Goal: Complete application form: Complete application form

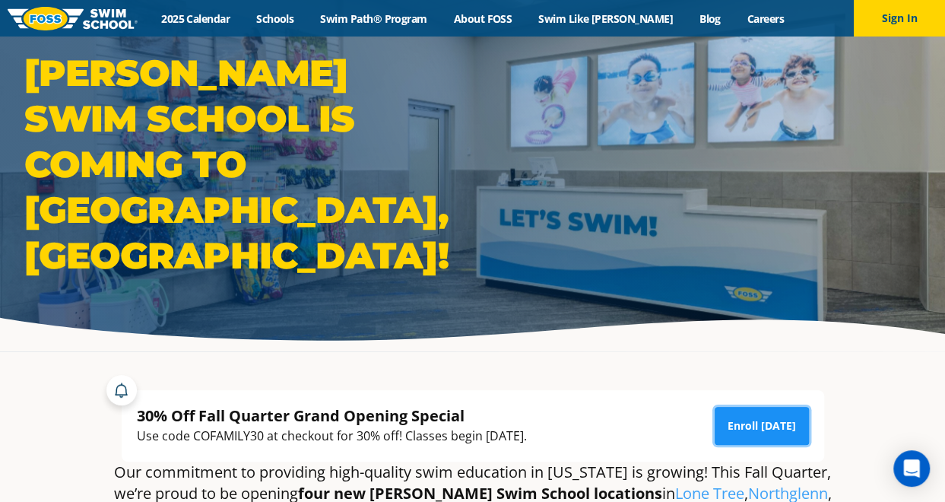
click at [745, 423] on link "Enroll Today" at bounding box center [762, 426] width 94 height 38
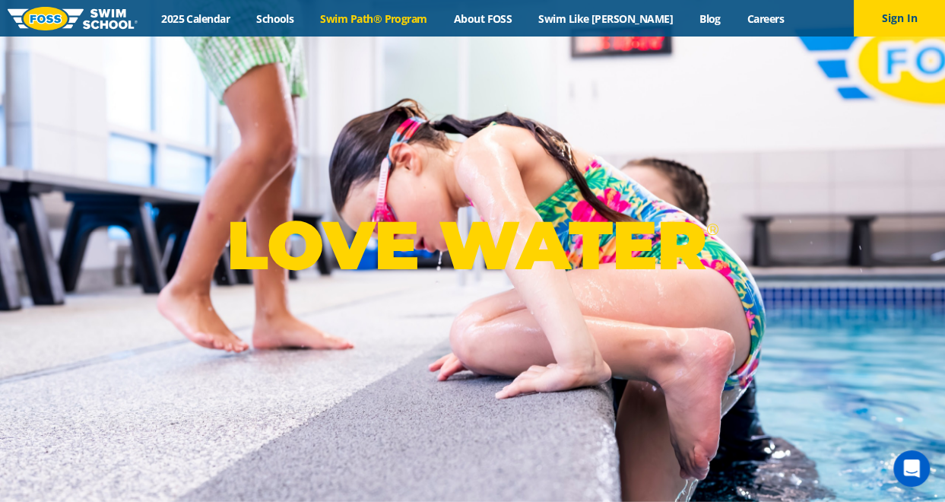
click at [368, 18] on link "Swim Path® Program" at bounding box center [373, 18] width 133 height 14
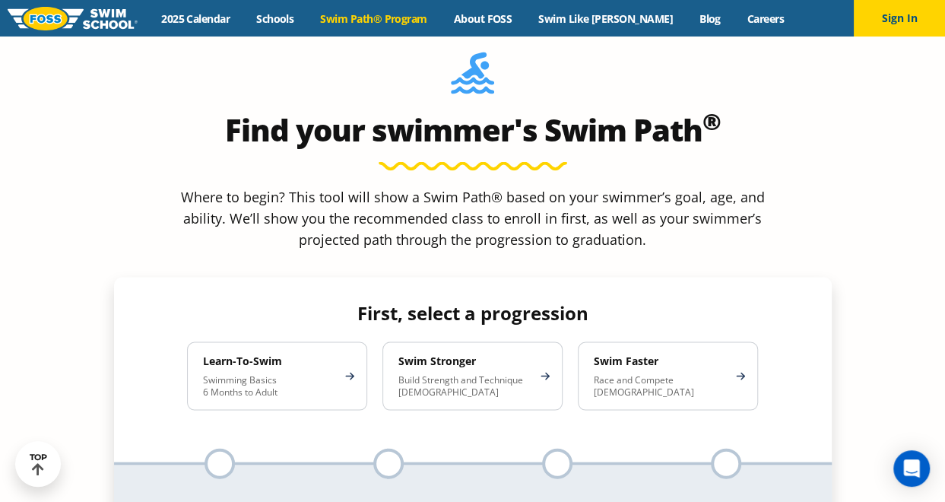
scroll to position [1324, 0]
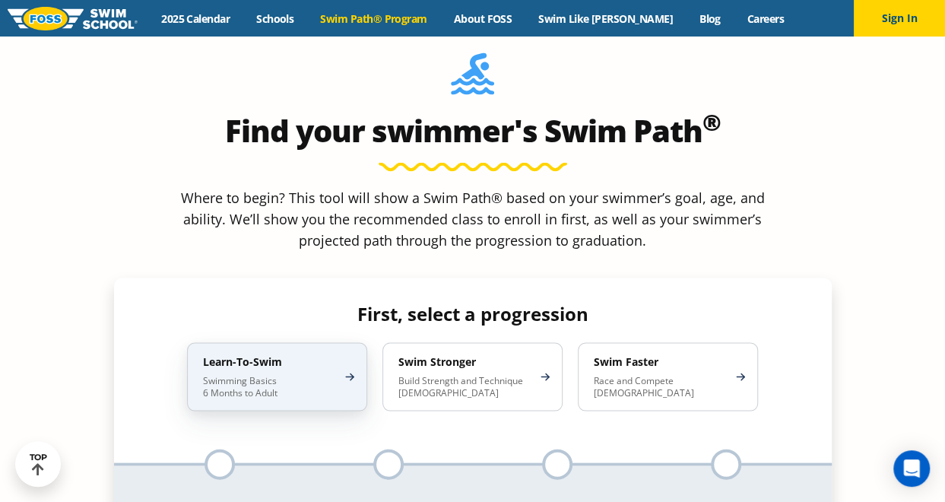
click at [329, 374] on p "Swimming Basics 6 Months to Adult" at bounding box center [269, 386] width 133 height 24
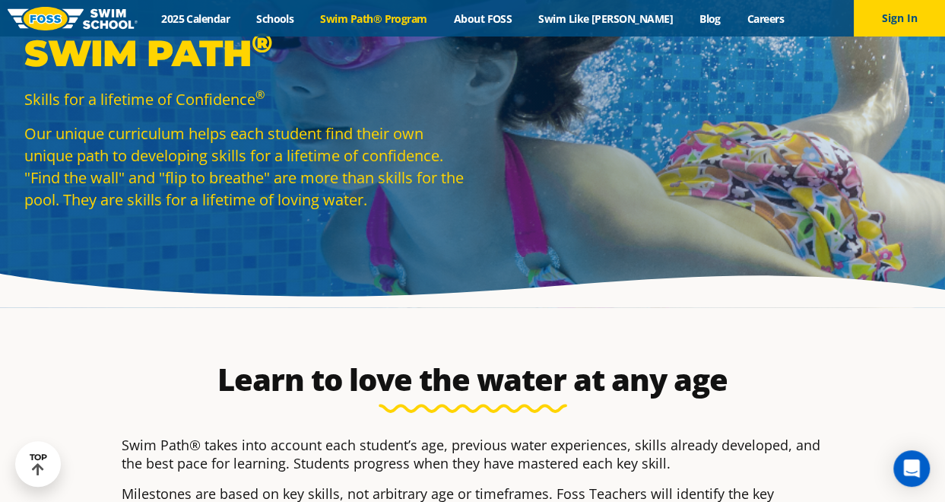
scroll to position [0, 0]
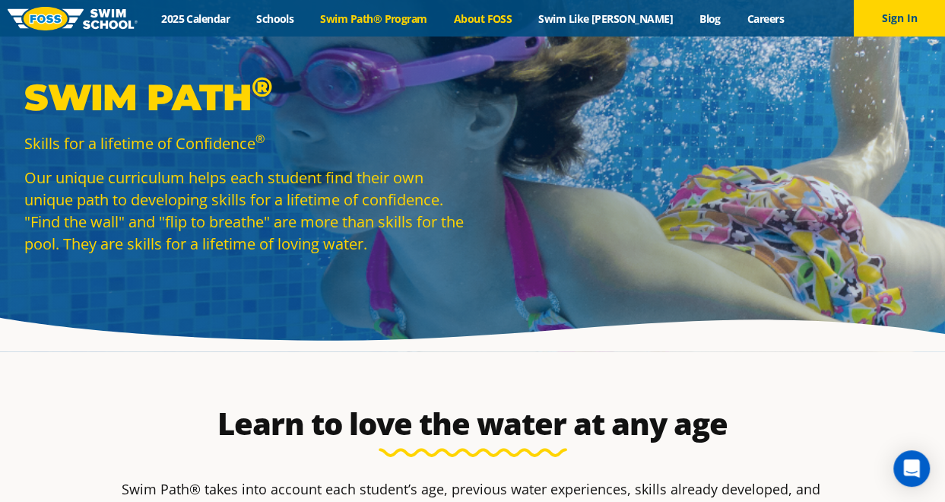
click at [525, 16] on link "About FOSS" at bounding box center [482, 18] width 85 height 14
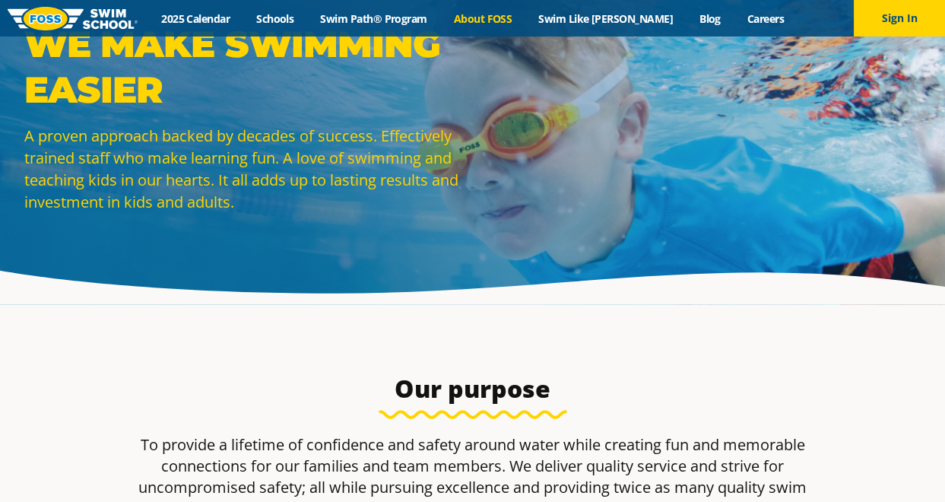
scroll to position [52, 0]
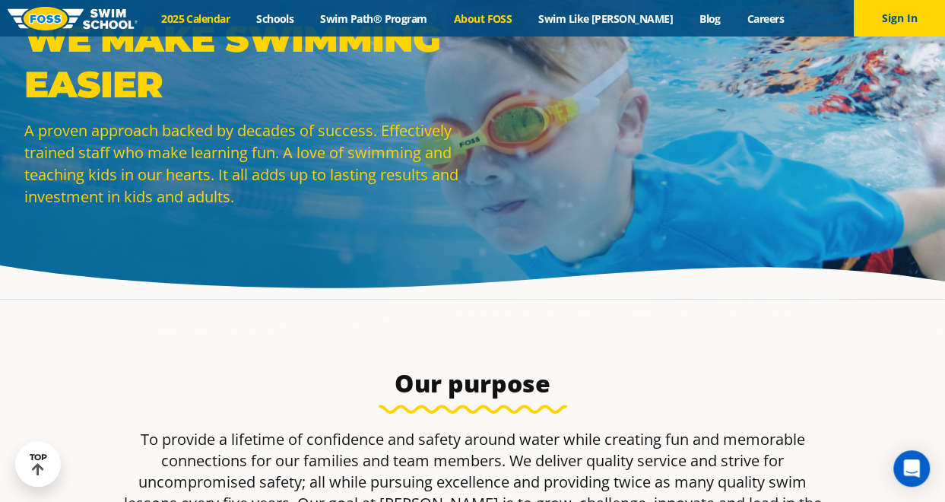
click at [225, 21] on link "2025 Calendar" at bounding box center [195, 18] width 95 height 14
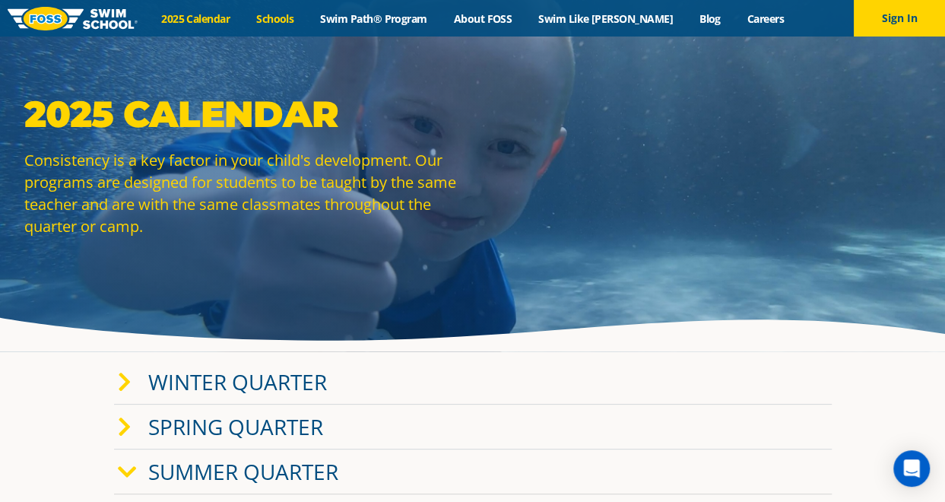
click at [307, 22] on link "Schools" at bounding box center [275, 18] width 64 height 14
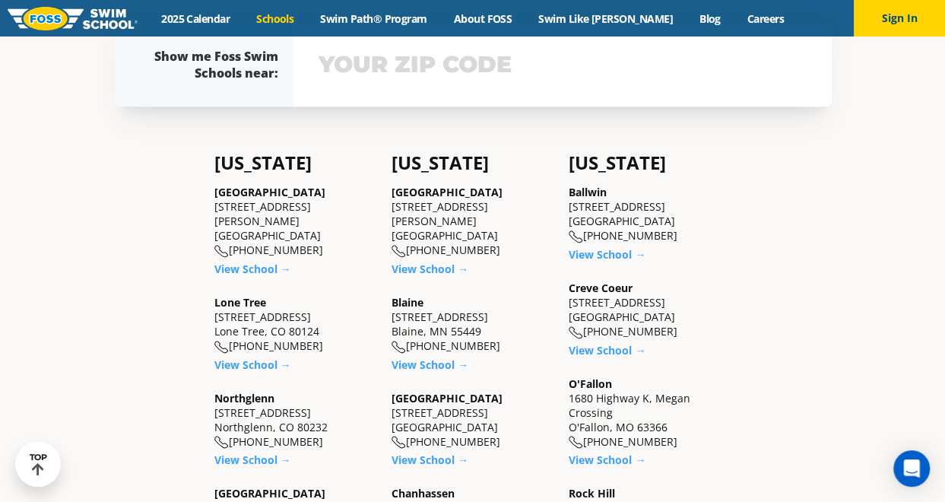
scroll to position [369, 0]
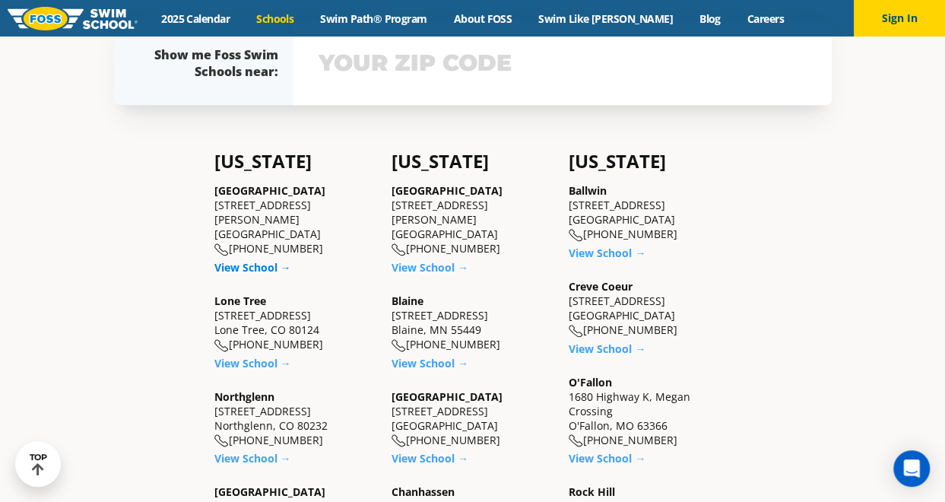
click at [256, 260] on link "View School →" at bounding box center [252, 267] width 77 height 14
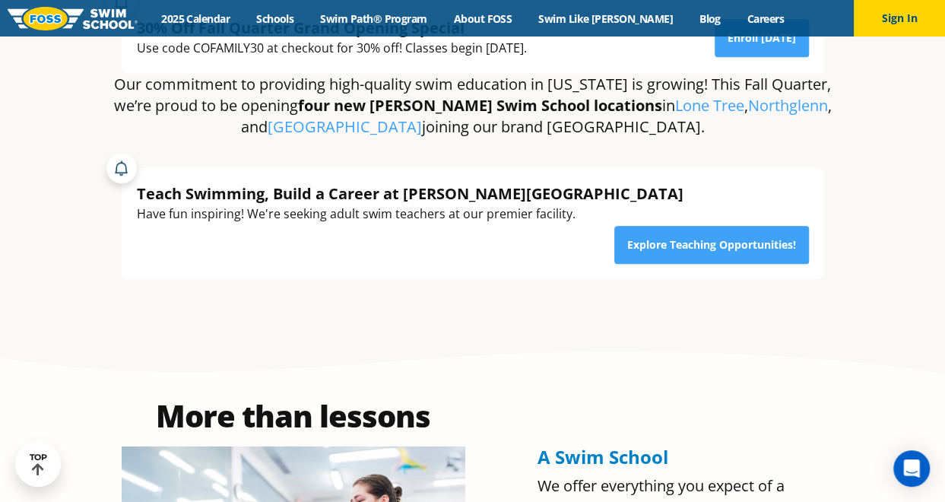
scroll to position [389, 0]
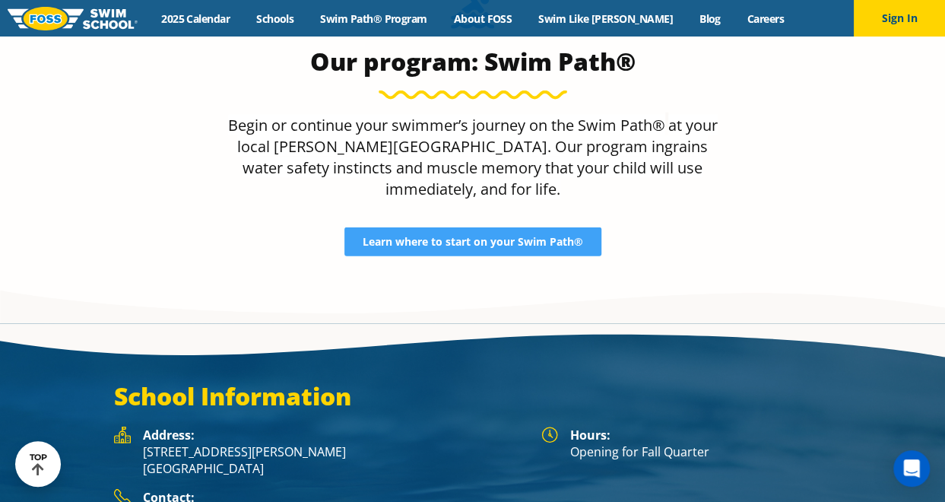
scroll to position [1767, 0]
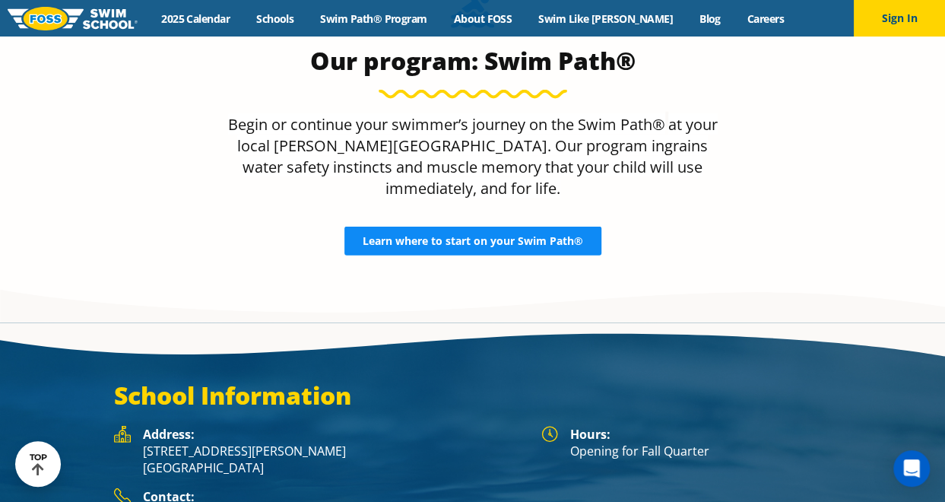
click at [535, 236] on span "Learn where to start on your Swim Path®" at bounding box center [473, 241] width 221 height 11
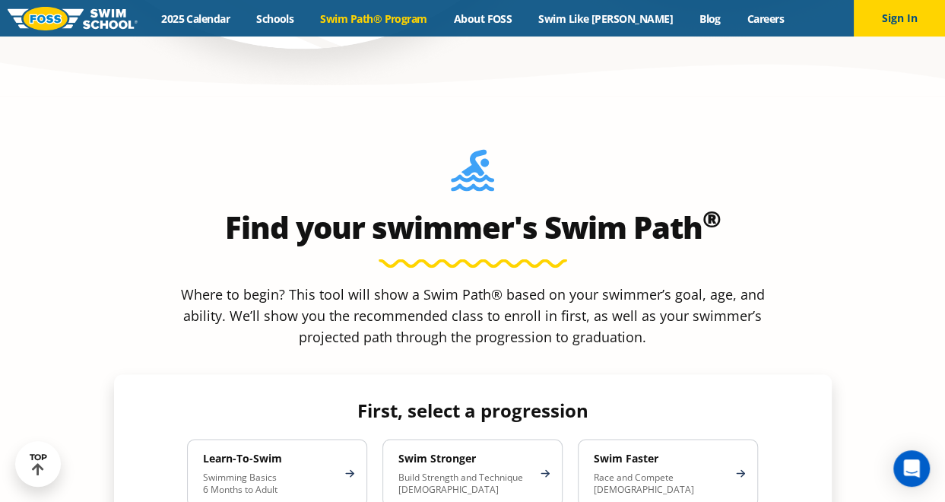
scroll to position [1229, 0]
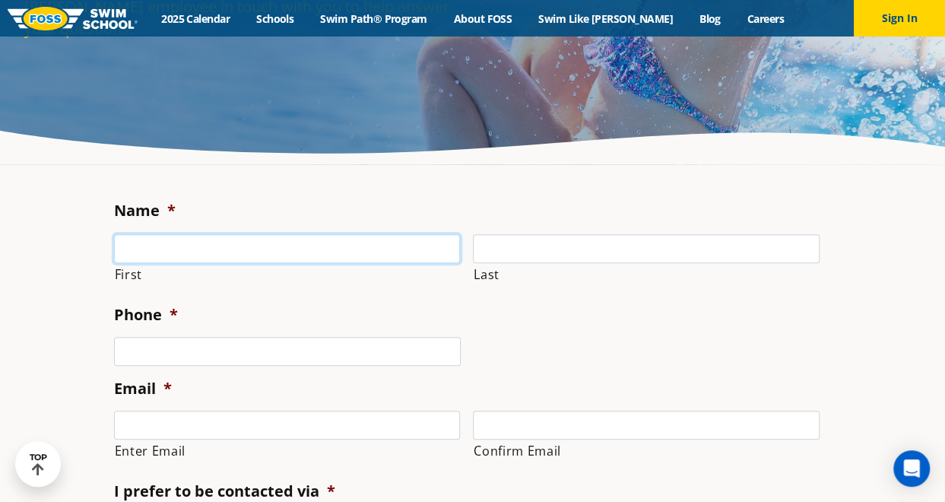
click at [388, 258] on input "First" at bounding box center [287, 248] width 347 height 29
type input "Collin"
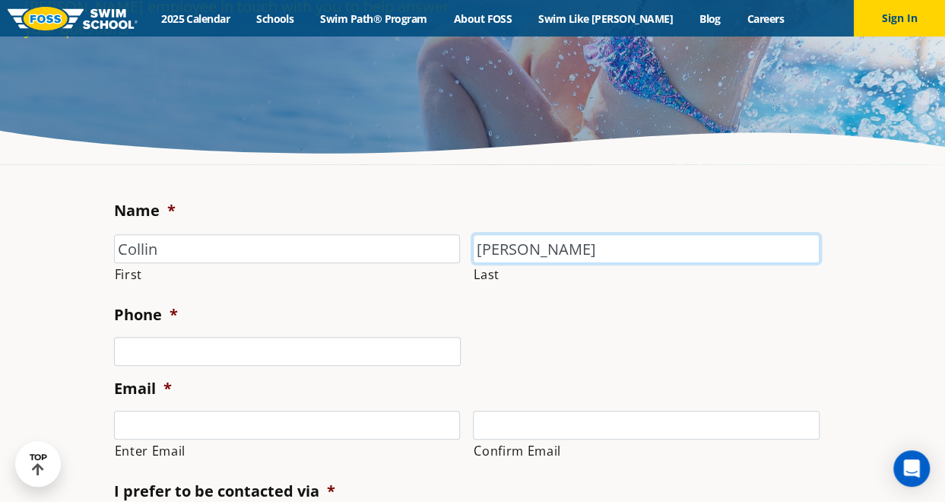
type input "[PERSON_NAME]"
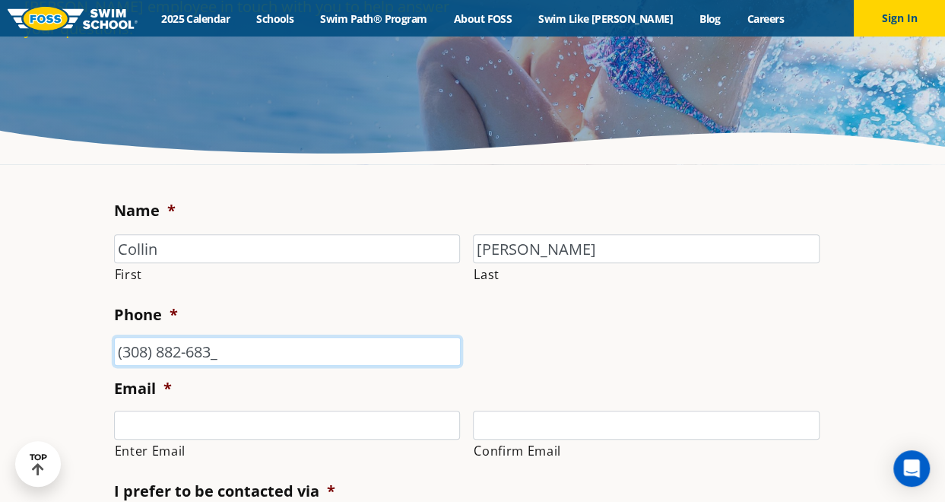
type input "[PHONE_NUMBER]"
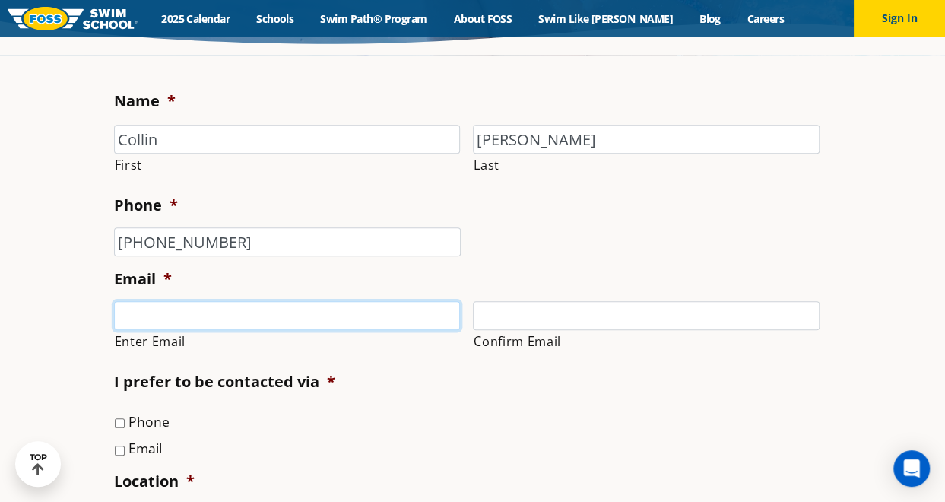
scroll to position [347, 0]
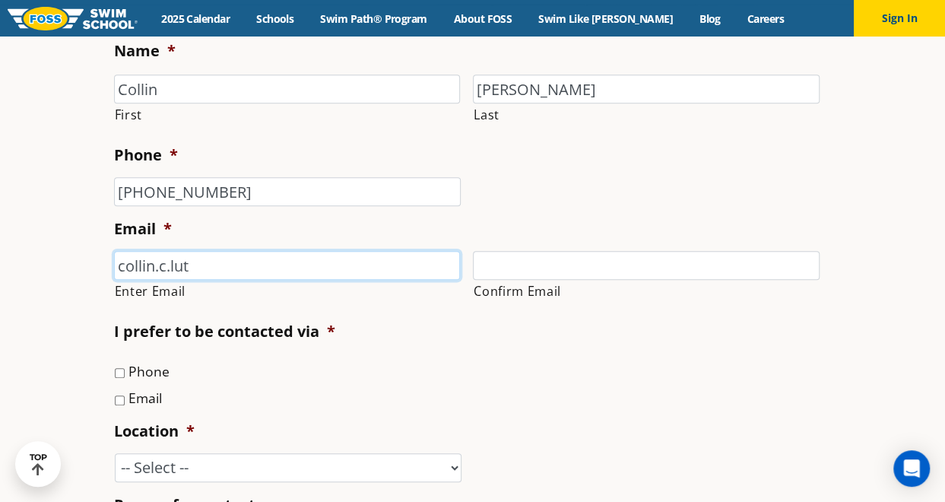
click at [334, 268] on input "collin.c.lut" at bounding box center [287, 265] width 347 height 29
type input "[EMAIL_ADDRESS][PERSON_NAME][DOMAIN_NAME]"
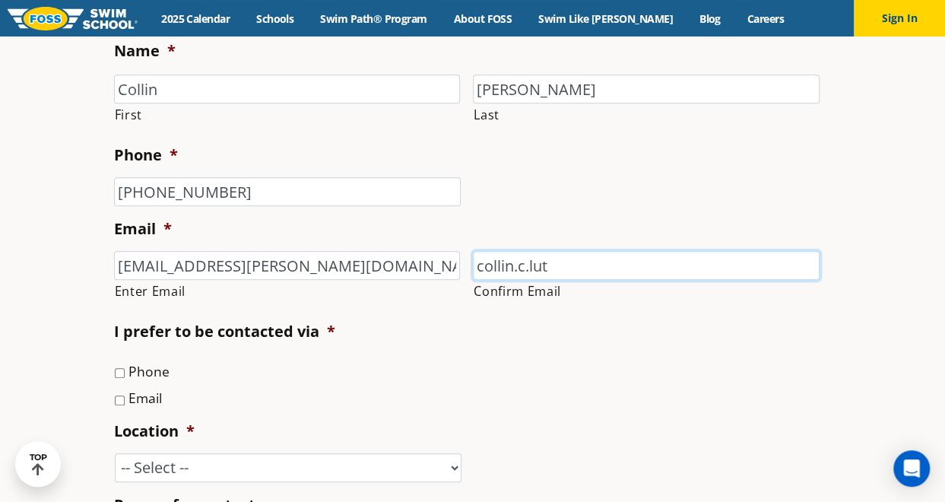
type input "[EMAIL_ADDRESS][PERSON_NAME][DOMAIN_NAME]"
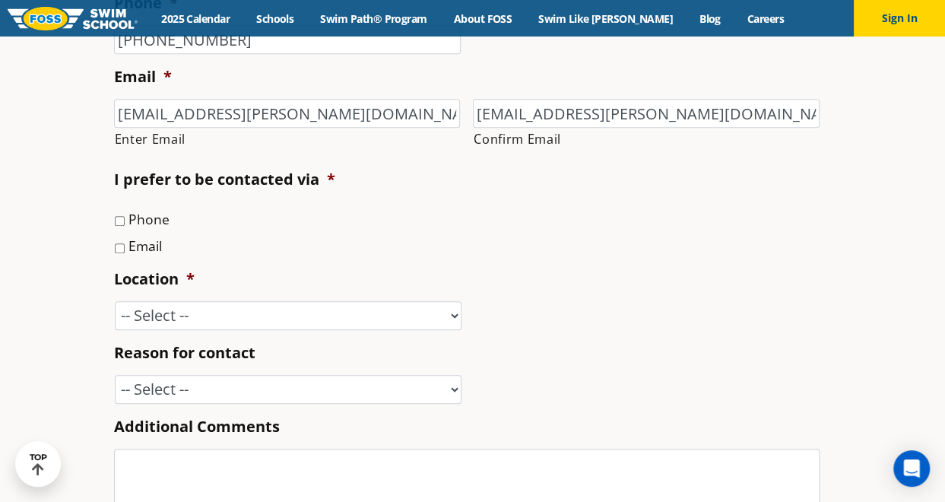
scroll to position [500, 0]
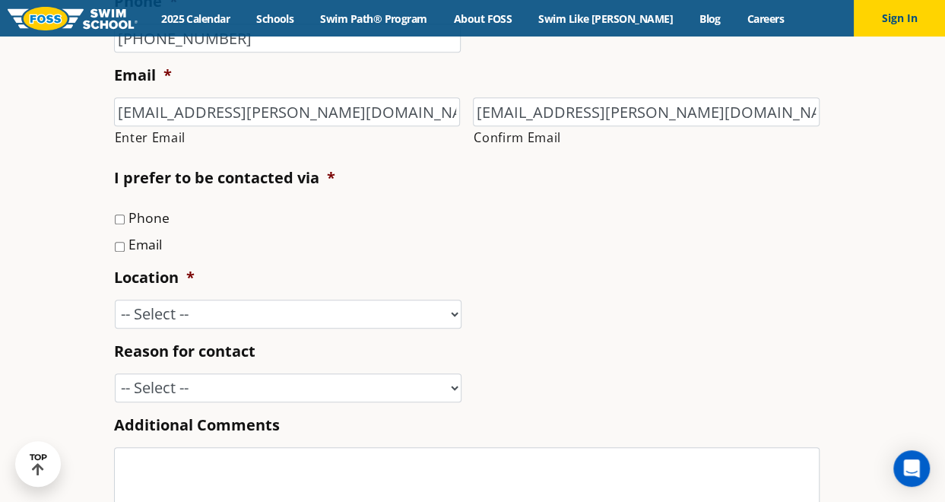
click at [119, 218] on input "Phone" at bounding box center [120, 219] width 10 height 10
checkbox input "true"
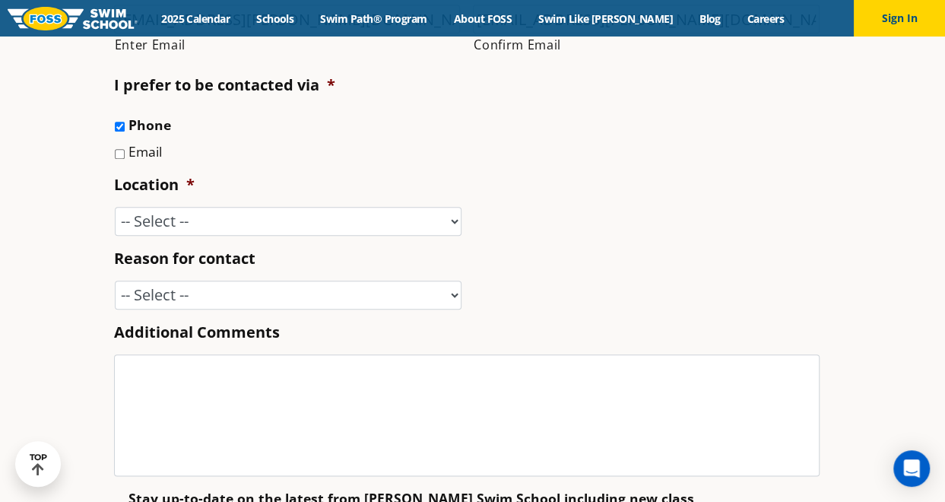
scroll to position [594, 0]
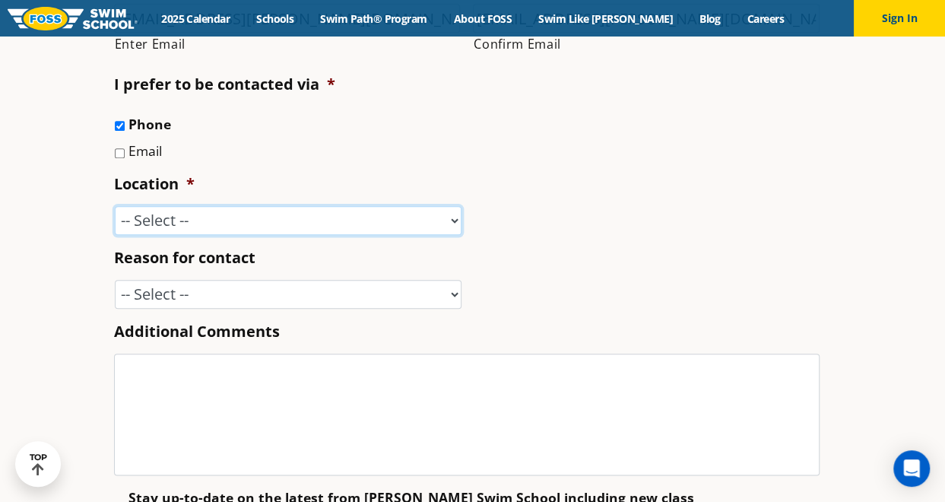
click at [430, 226] on select "-- Select -- [GEOGRAPHIC_DATA], [GEOGRAPHIC_DATA] [GEOGRAPHIC_DATA] [GEOGRAPHIC…" at bounding box center [288, 220] width 347 height 29
select select "CSR"
click at [115, 206] on select "-- Select -- [GEOGRAPHIC_DATA], [GEOGRAPHIC_DATA] [GEOGRAPHIC_DATA] [GEOGRAPHIC…" at bounding box center [288, 220] width 347 height 29
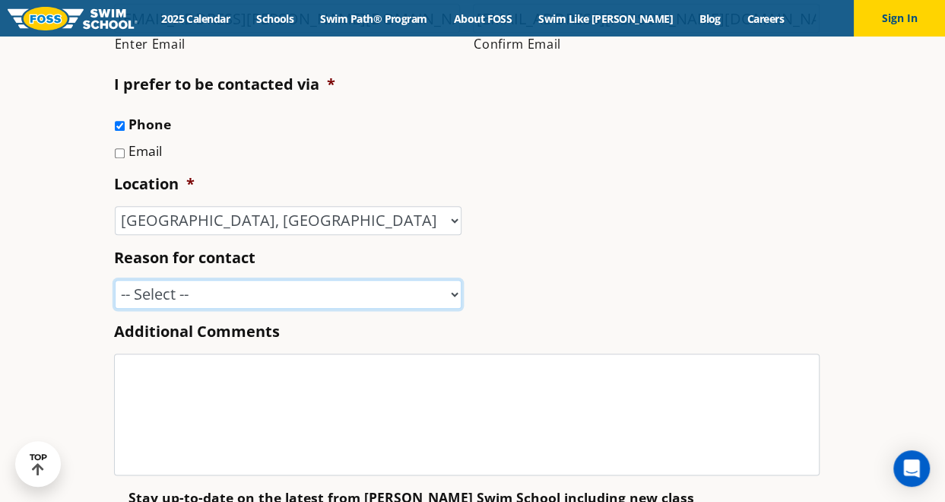
click at [414, 287] on select "-- Select -- Enrollment issue Program question What level is best for my child?…" at bounding box center [288, 294] width 347 height 29
select select "I'm a New Family"
click at [115, 280] on select "-- Select -- Enrollment issue Program question What level is best for my child?…" at bounding box center [288, 294] width 347 height 29
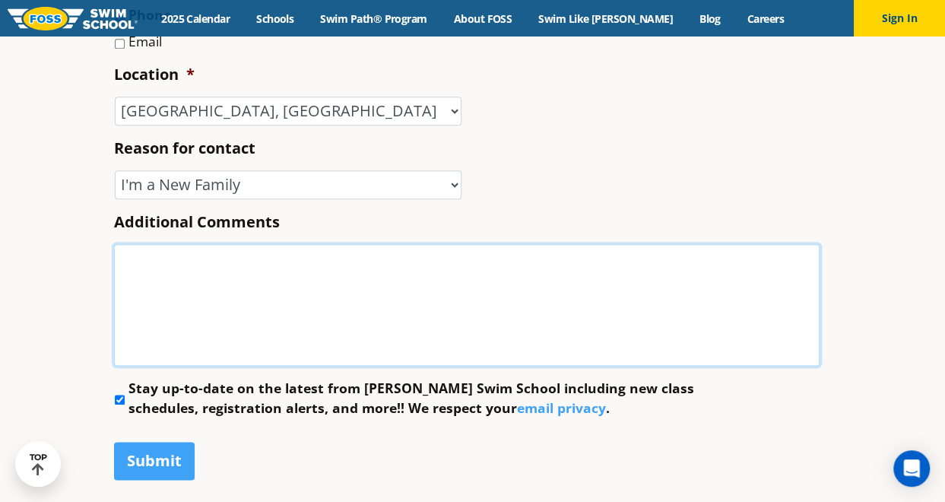
click at [602, 275] on textarea "Additional Comments" at bounding box center [467, 305] width 706 height 122
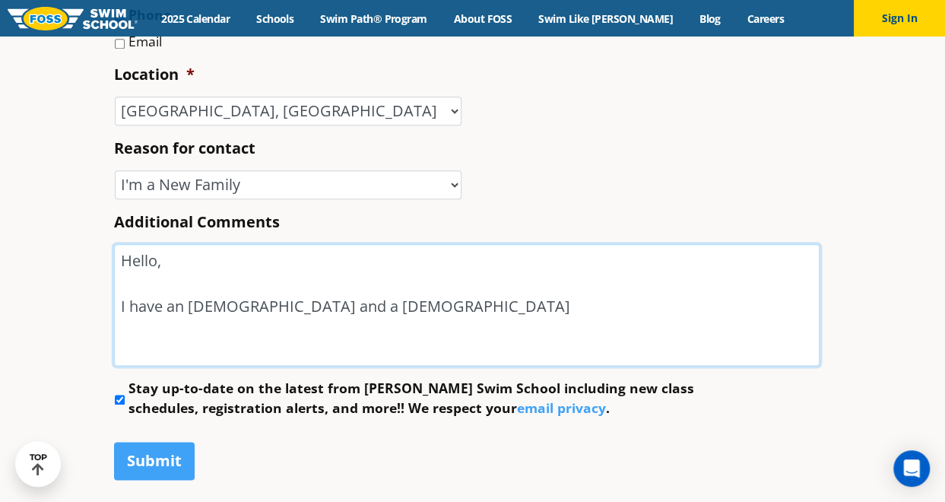
type textarea "Hello, I have an [DEMOGRAPHIC_DATA] and a [DEMOGRAPHIC_DATA]"
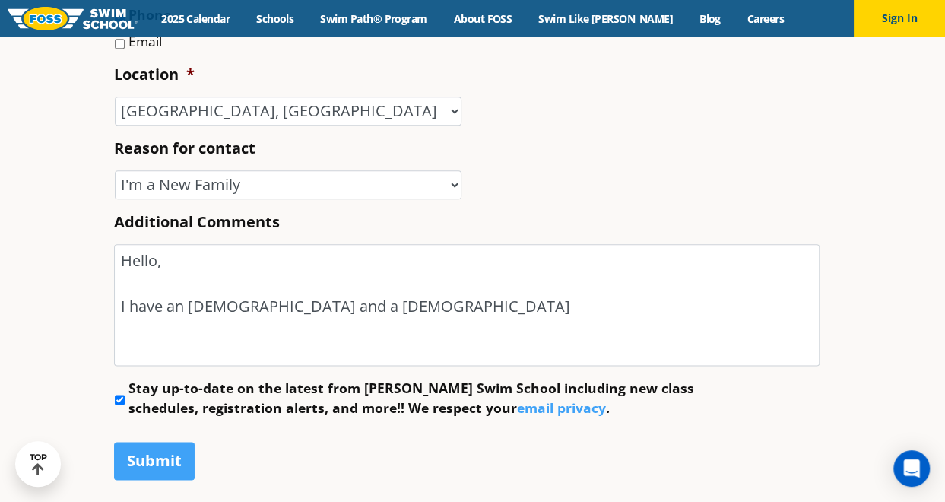
click at [118, 396] on input "Stay up-to-date on the latest from [PERSON_NAME] Swim School including new clas…" at bounding box center [120, 400] width 10 height 10
checkbox input "false"
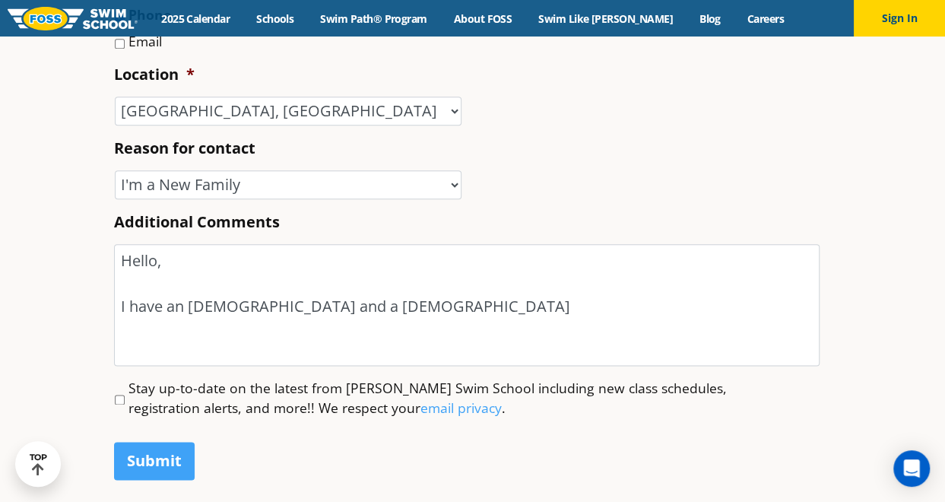
click at [865, 156] on section "Name * Collin First [PERSON_NAME] Last Phone * [PHONE_NUMBER] Email * [EMAIL_AD…" at bounding box center [472, 95] width 945 height 893
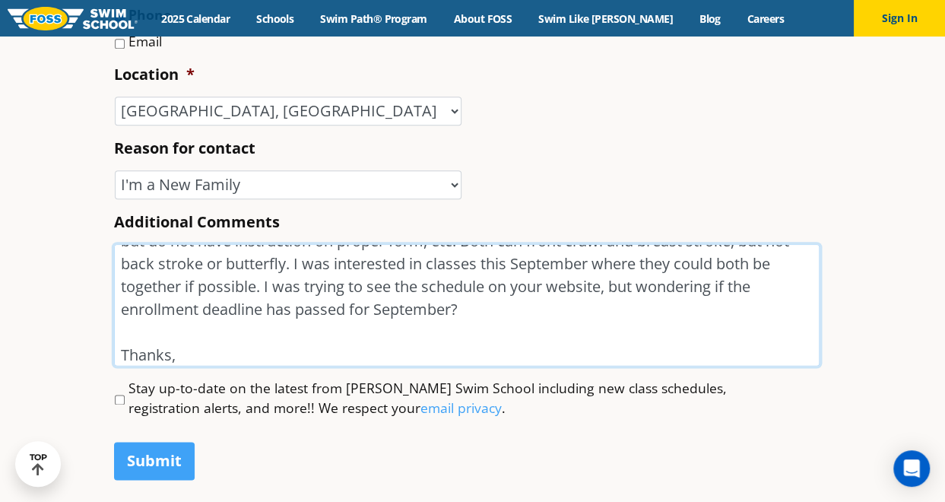
scroll to position [111, 0]
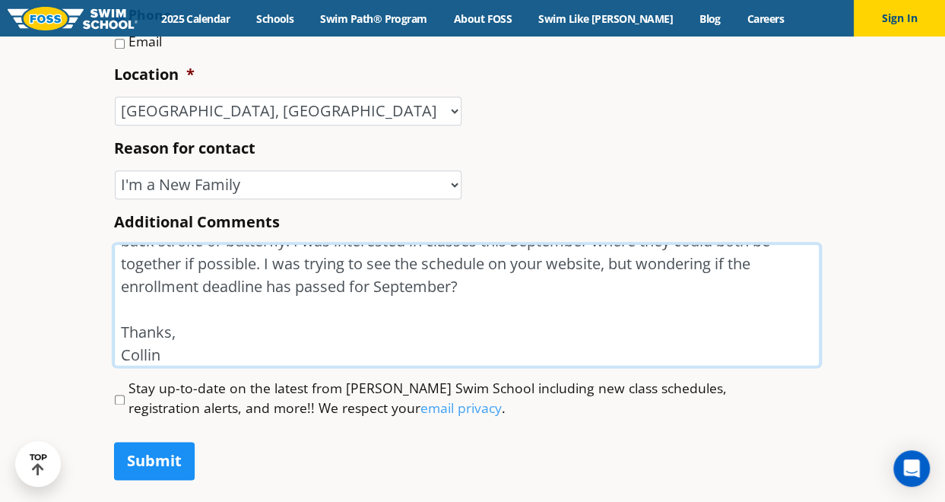
type textarea "Hello, I have an [DEMOGRAPHIC_DATA] and a [DEMOGRAPHIC_DATA] that can swim fair…"
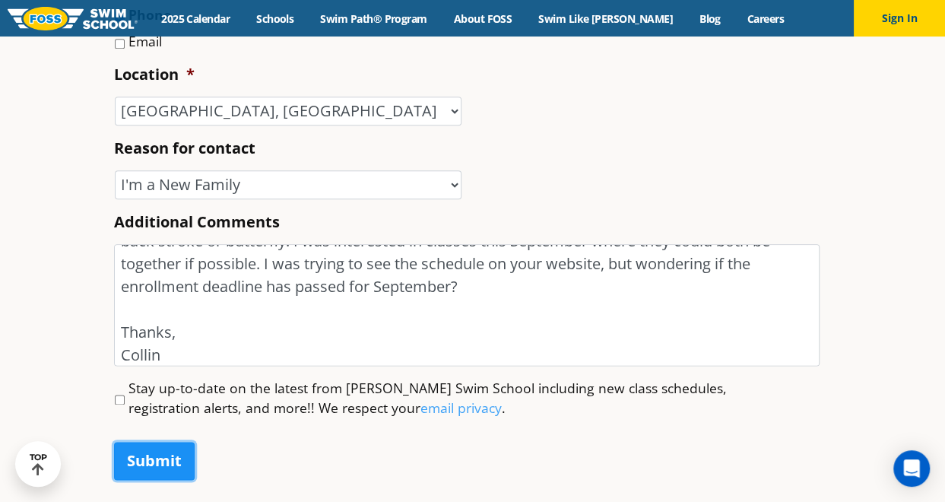
click at [178, 451] on input "Submit" at bounding box center [154, 461] width 81 height 38
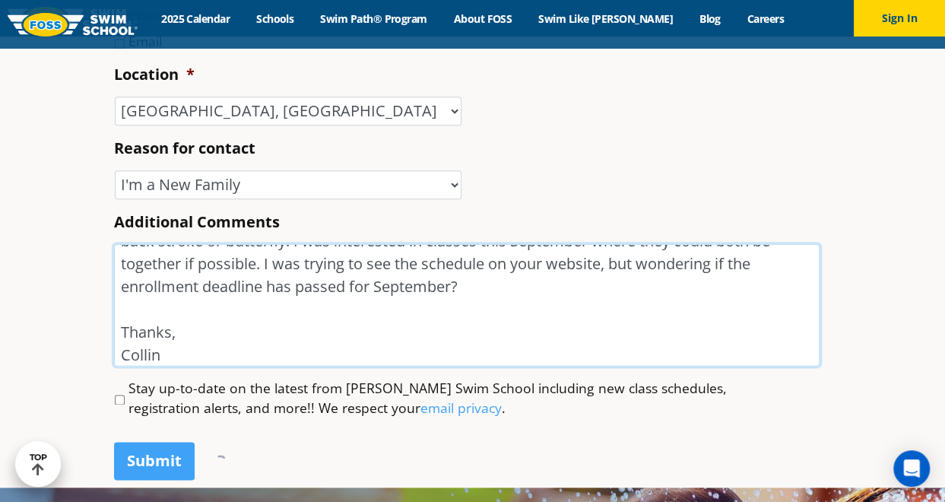
click at [251, 331] on textarea "Hello, I have an [DEMOGRAPHIC_DATA] and a [DEMOGRAPHIC_DATA] that can swim fair…" at bounding box center [467, 305] width 706 height 122
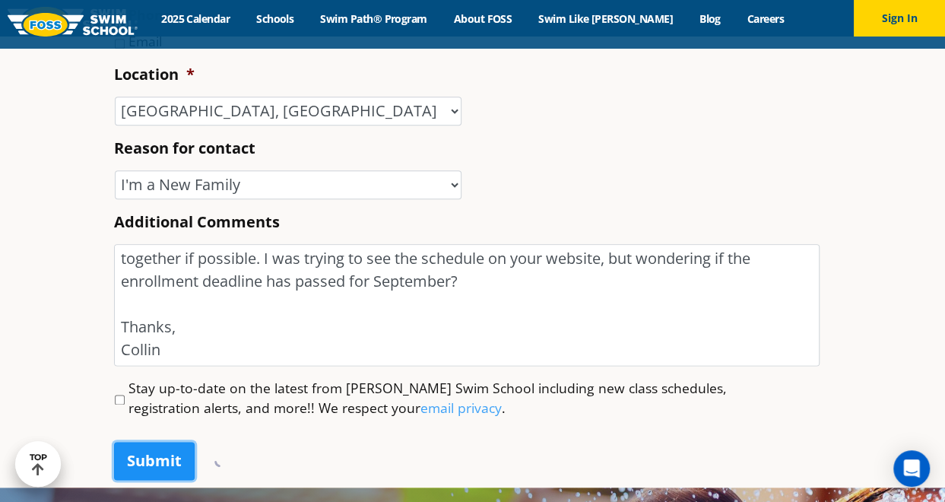
click at [157, 459] on input "Submit" at bounding box center [154, 461] width 81 height 38
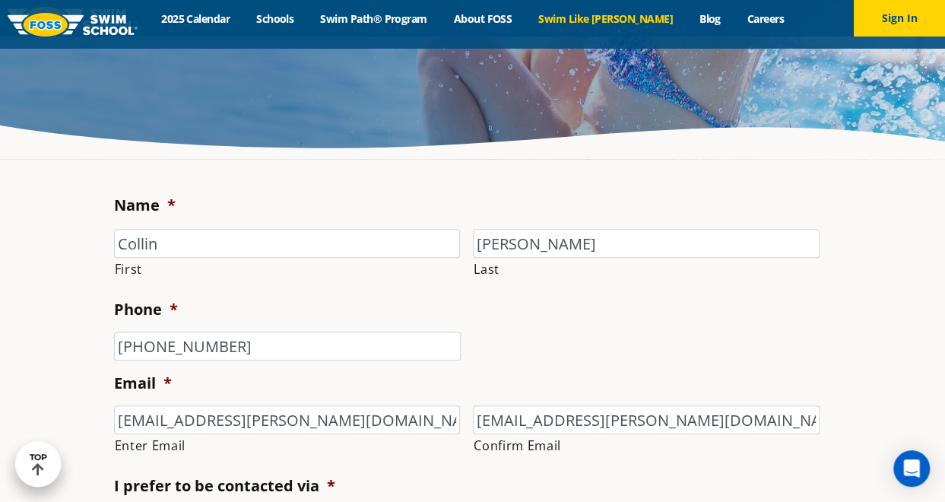
scroll to position [179, 0]
